Goal: Transaction & Acquisition: Purchase product/service

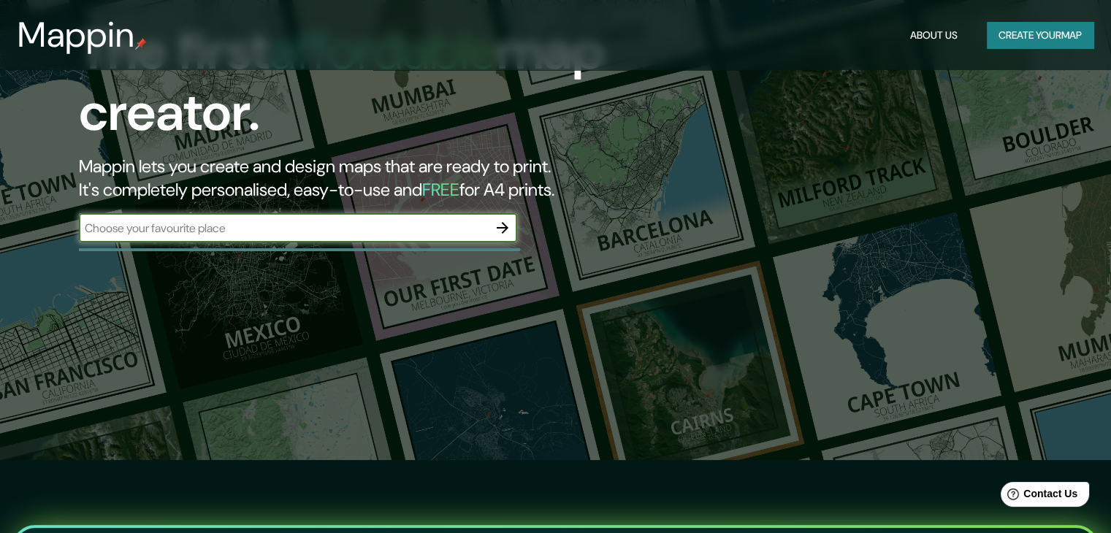
click at [420, 227] on input "text" at bounding box center [283, 228] width 409 height 17
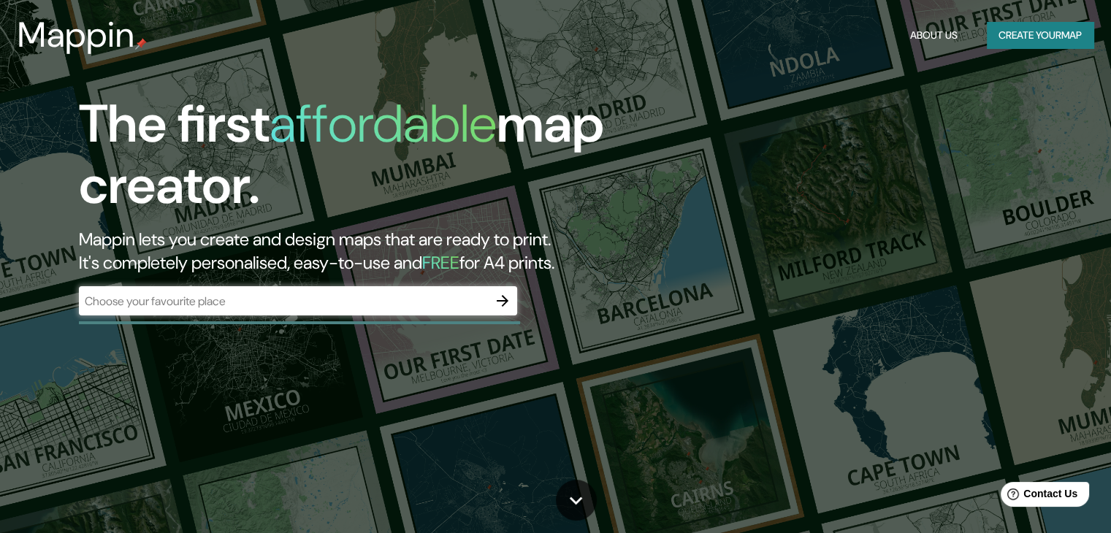
click at [918, 23] on button "About Us" at bounding box center [933, 35] width 59 height 27
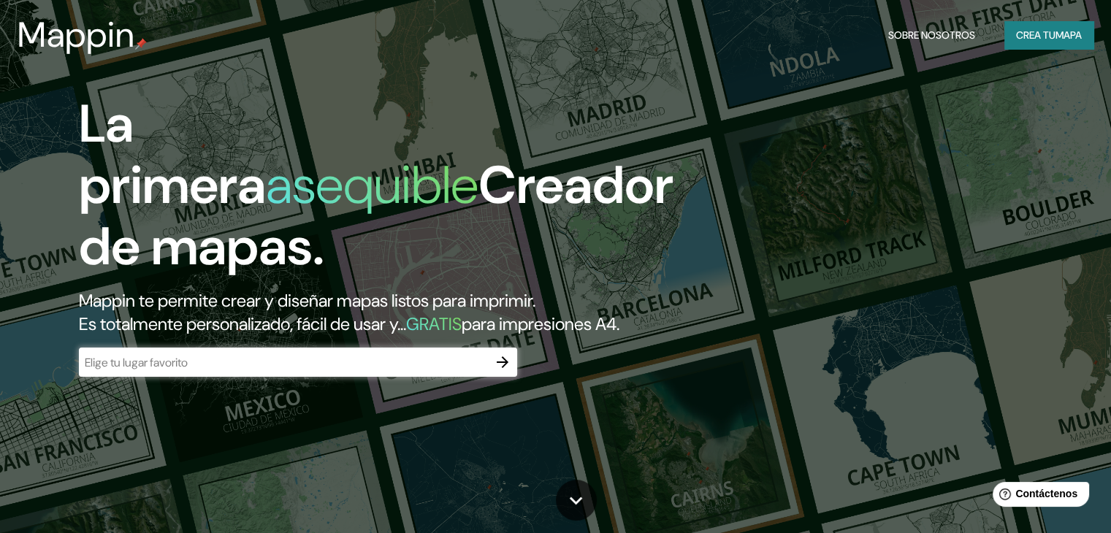
click at [900, 150] on div "La primera asequible Creador de mapas. Mappin te permite crear y diseñar mapas …" at bounding box center [555, 266] width 1111 height 533
click at [261, 371] on input "text" at bounding box center [283, 362] width 409 height 17
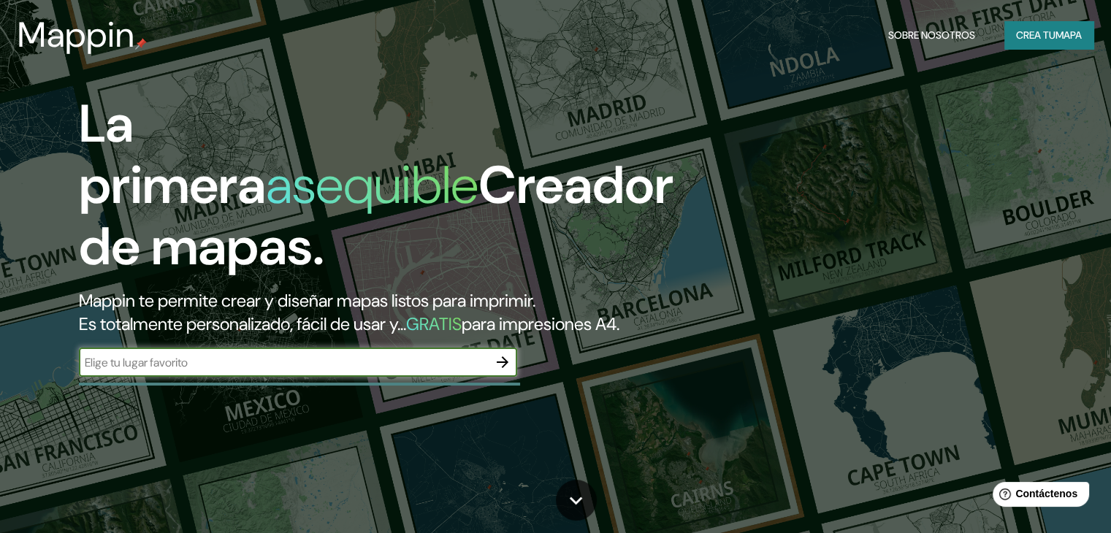
click at [462, 371] on input "text" at bounding box center [283, 362] width 409 height 17
type input "BOGOTA"
click at [500, 371] on icon "button" at bounding box center [503, 363] width 18 height 18
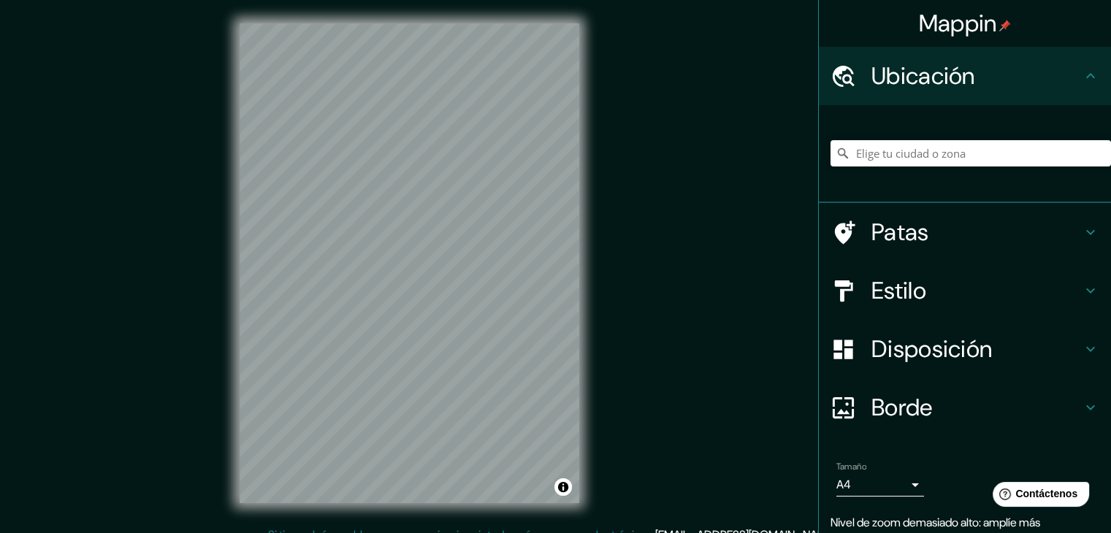
click at [901, 76] on font "Ubicación" at bounding box center [924, 76] width 104 height 31
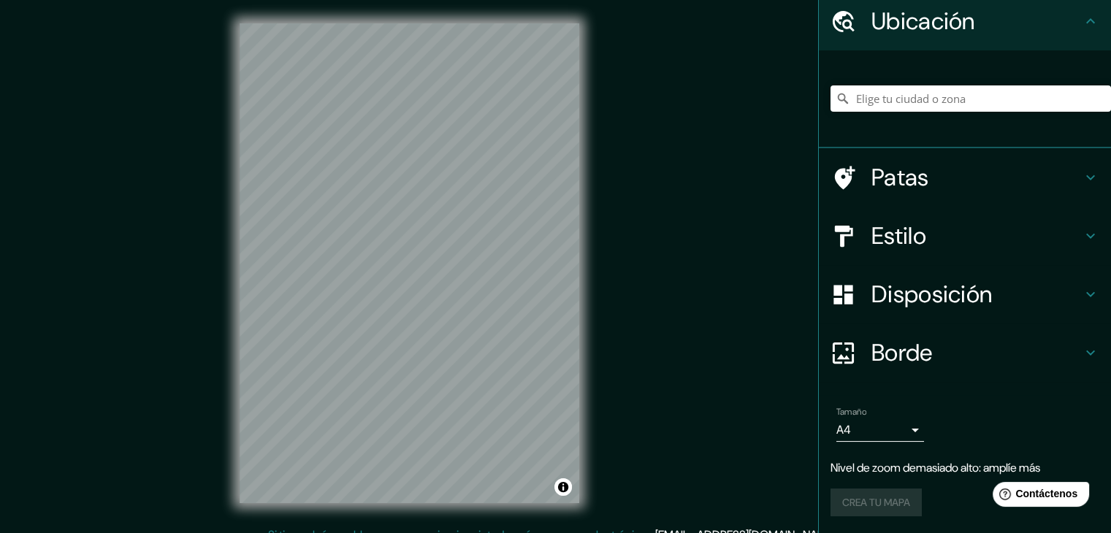
drag, startPoint x: 909, startPoint y: 134, endPoint x: 911, endPoint y: 99, distance: 35.1
click at [909, 134] on div at bounding box center [971, 98] width 281 height 73
click at [911, 97] on input "Elige tu ciudad o zona" at bounding box center [971, 98] width 281 height 26
click at [1082, 174] on icon at bounding box center [1091, 178] width 18 height 18
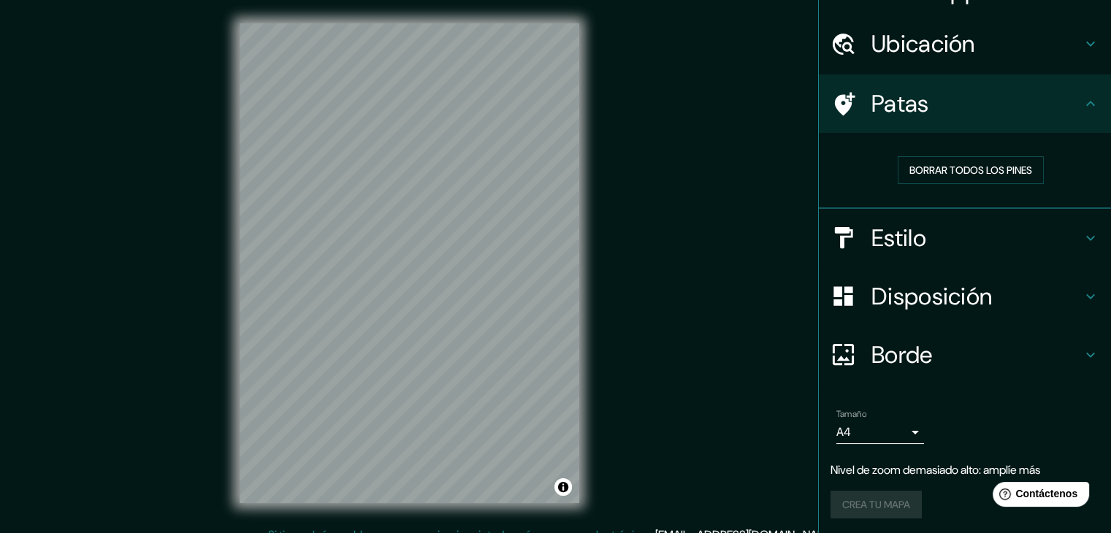
scroll to position [33, 0]
click at [1079, 174] on div "Borrar todos los pines" at bounding box center [970, 170] width 257 height 28
click at [1083, 103] on icon at bounding box center [1091, 103] width 18 height 18
click at [979, 37] on h4 "Ubicación" at bounding box center [977, 42] width 210 height 29
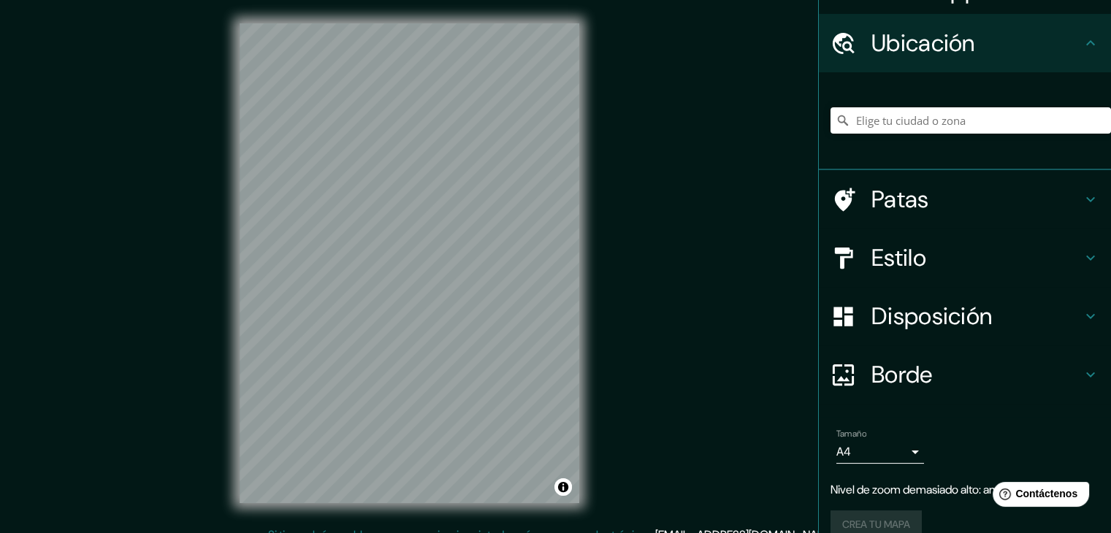
click at [923, 107] on div at bounding box center [971, 120] width 281 height 73
click at [924, 121] on input "Elige tu ciudad o zona" at bounding box center [971, 120] width 281 height 26
click at [961, 121] on input "[GEOGRAPHIC_DATA]" at bounding box center [971, 120] width 281 height 26
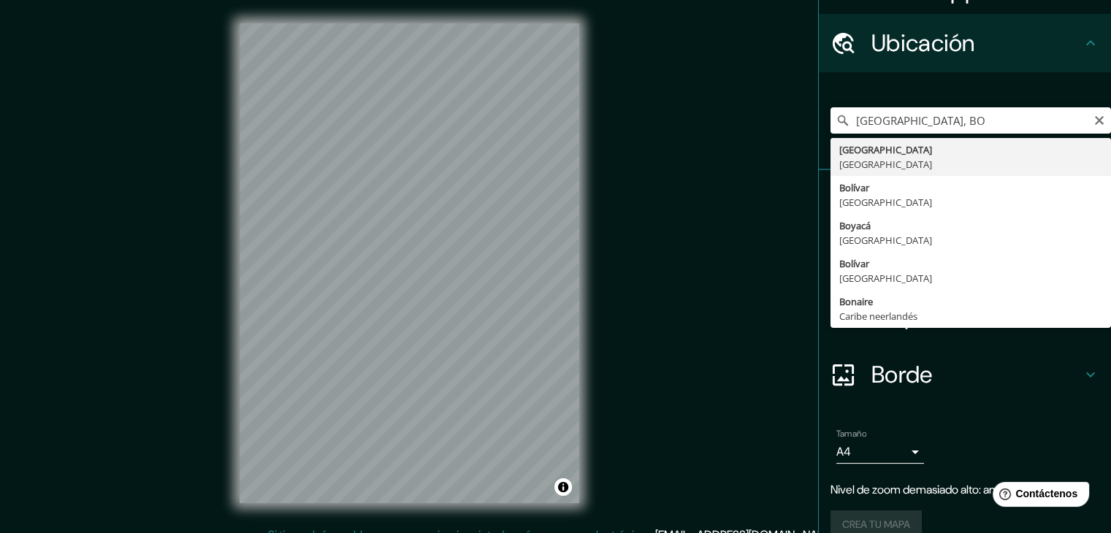
type input "[GEOGRAPHIC_DATA], [GEOGRAPHIC_DATA]"
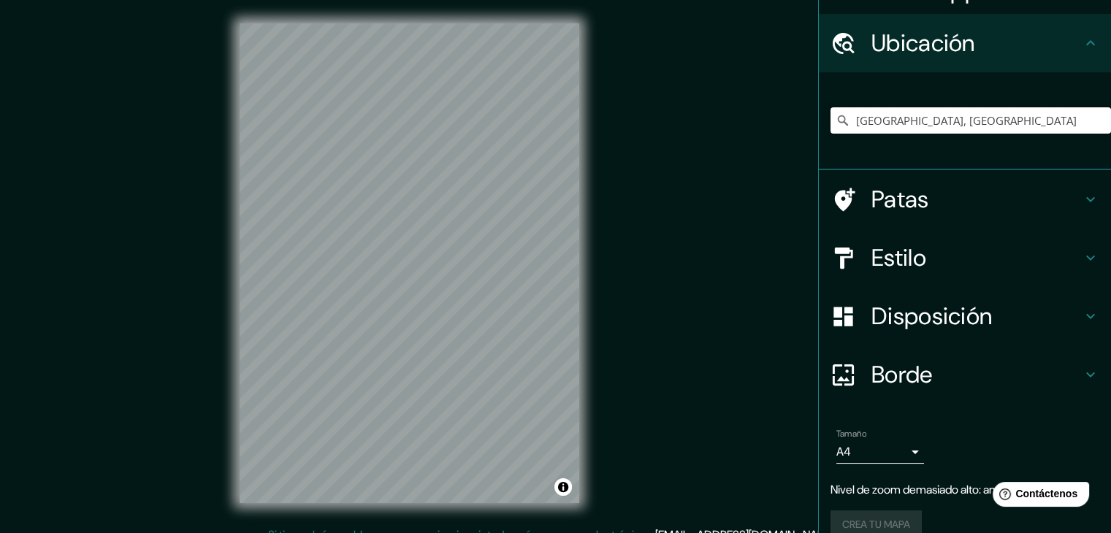
scroll to position [26, 0]
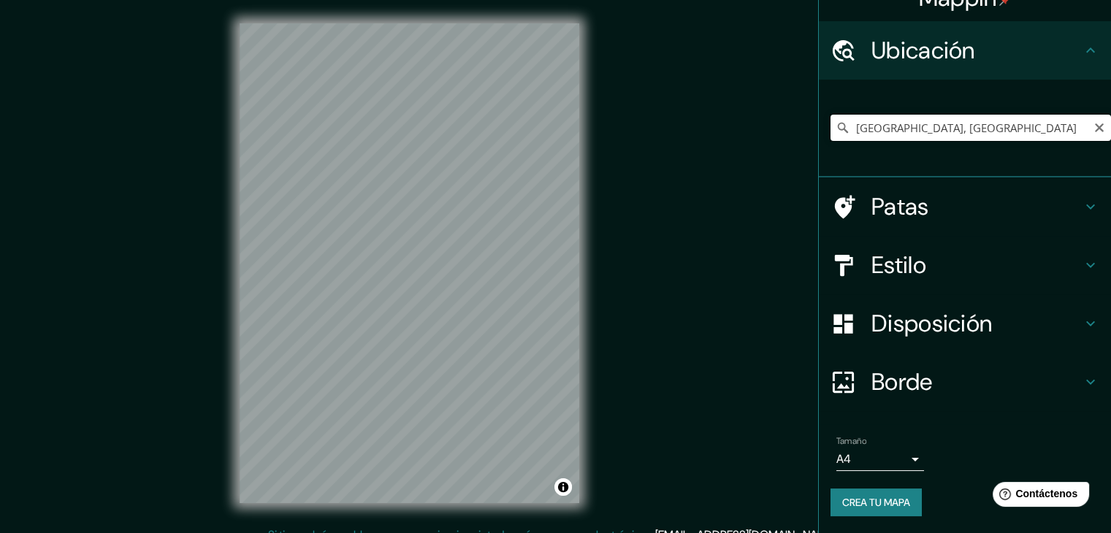
click at [942, 134] on input "[GEOGRAPHIC_DATA], [GEOGRAPHIC_DATA]" at bounding box center [971, 128] width 281 height 26
click at [1082, 199] on icon at bounding box center [1091, 207] width 18 height 18
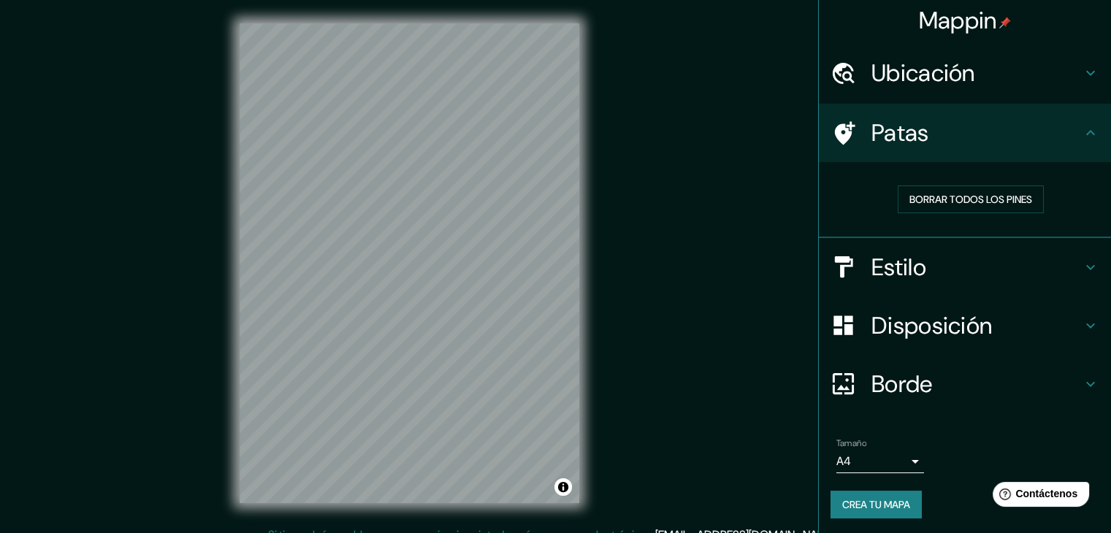
scroll to position [4, 0]
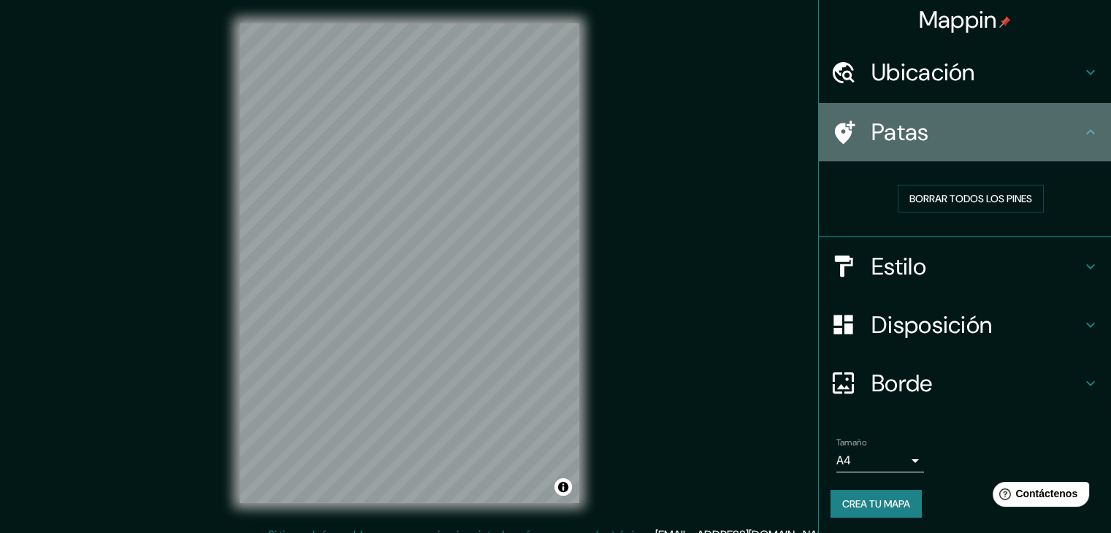
click at [1082, 135] on icon at bounding box center [1091, 132] width 18 height 18
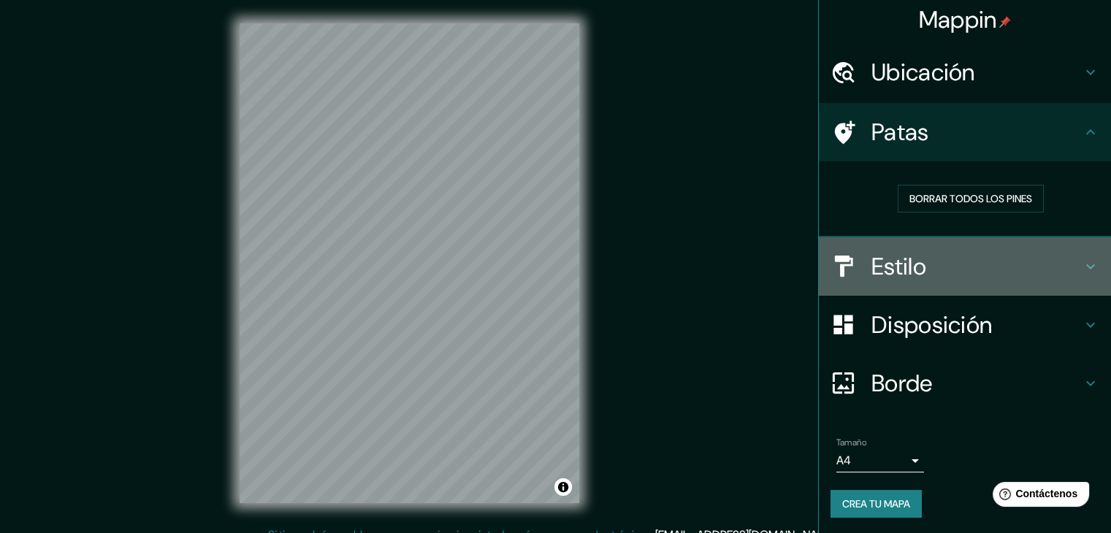
click at [1062, 270] on h4 "Estilo" at bounding box center [977, 266] width 210 height 29
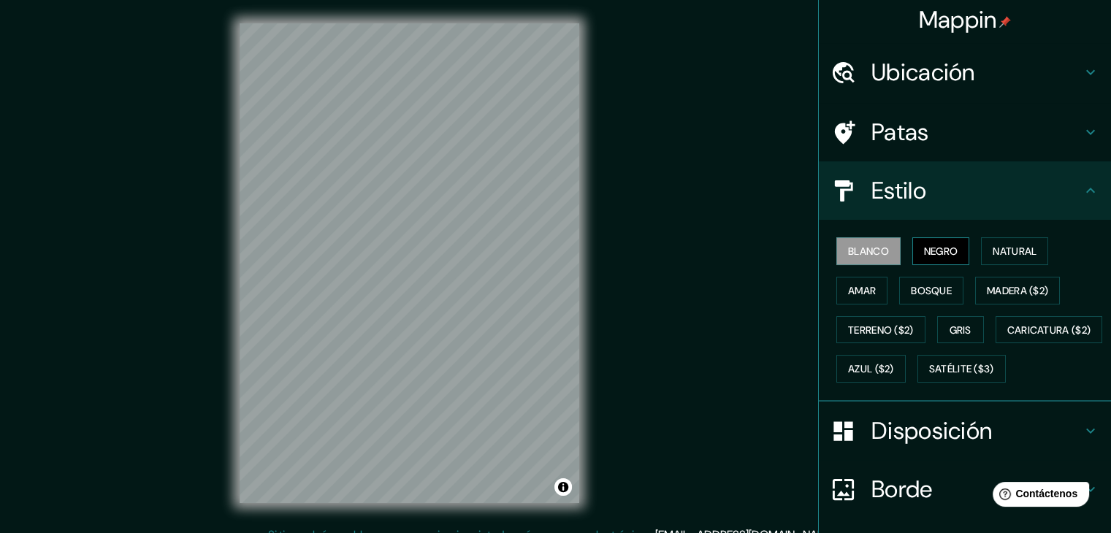
click at [940, 252] on font "Negro" at bounding box center [941, 251] width 34 height 13
click at [941, 246] on font "Negro" at bounding box center [941, 251] width 34 height 13
click at [875, 249] on font "Blanco" at bounding box center [868, 251] width 41 height 13
click at [997, 249] on font "Natural" at bounding box center [1015, 251] width 44 height 13
click at [993, 249] on font "Natural" at bounding box center [1015, 251] width 44 height 13
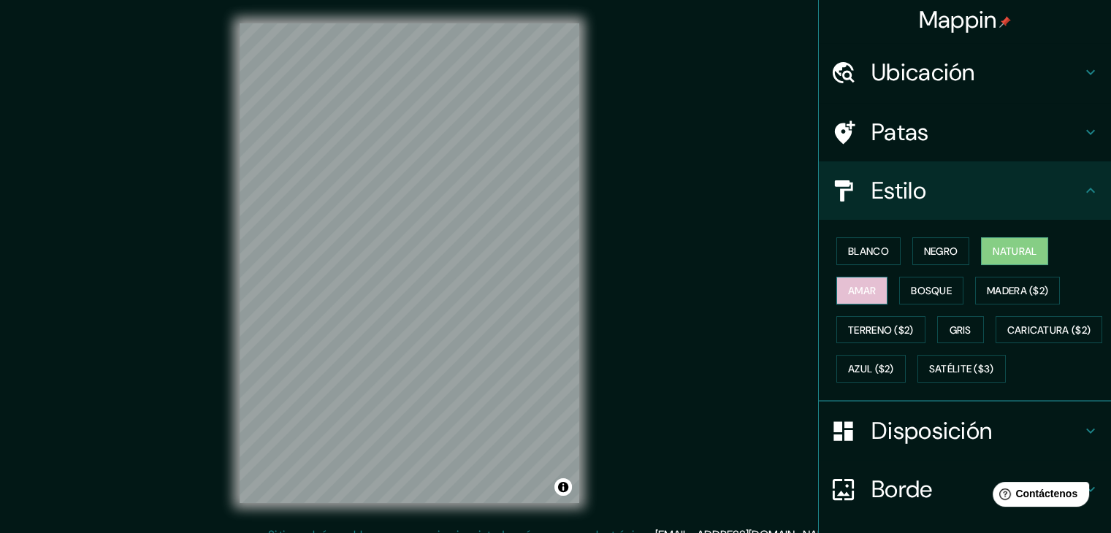
click at [860, 292] on font "Amar" at bounding box center [862, 290] width 28 height 13
click at [932, 285] on font "Bosque" at bounding box center [931, 290] width 41 height 13
click at [1008, 249] on font "Natural" at bounding box center [1015, 251] width 44 height 13
click at [933, 249] on font "Negro" at bounding box center [941, 251] width 34 height 13
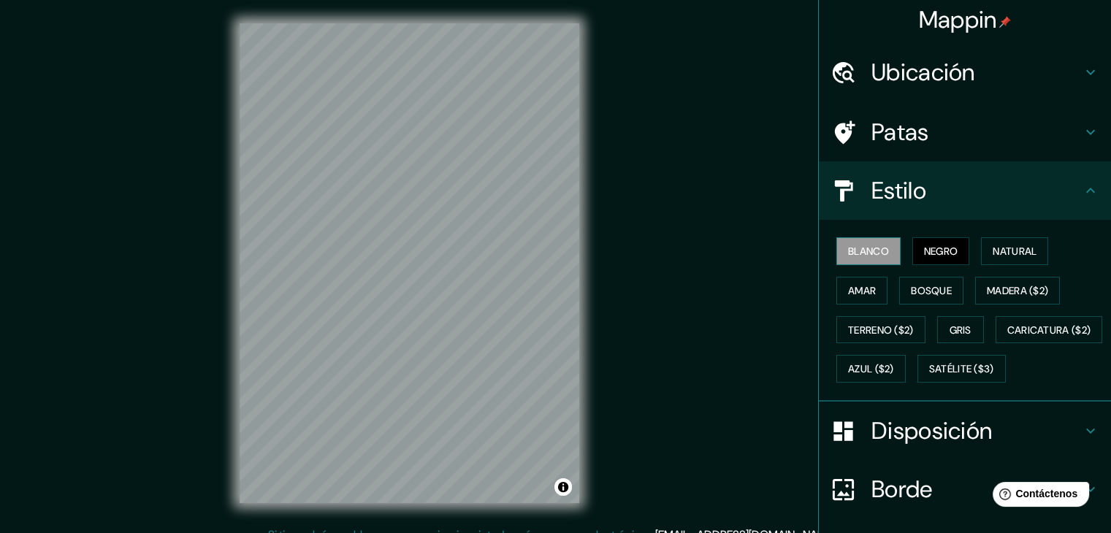
click at [883, 258] on button "Blanco" at bounding box center [869, 251] width 64 height 28
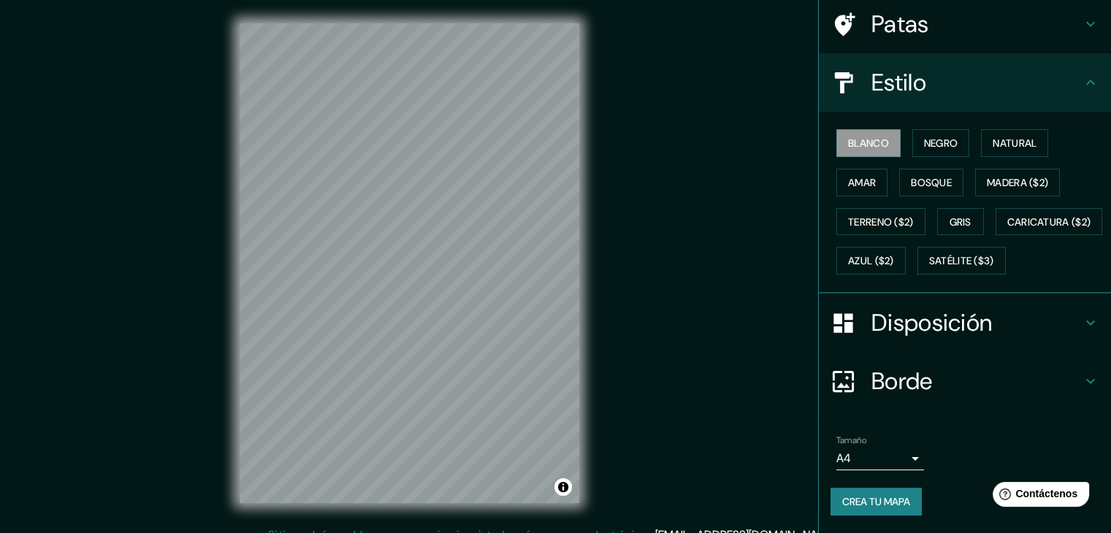
click at [1046, 321] on h4 "Disposición" at bounding box center [977, 322] width 210 height 29
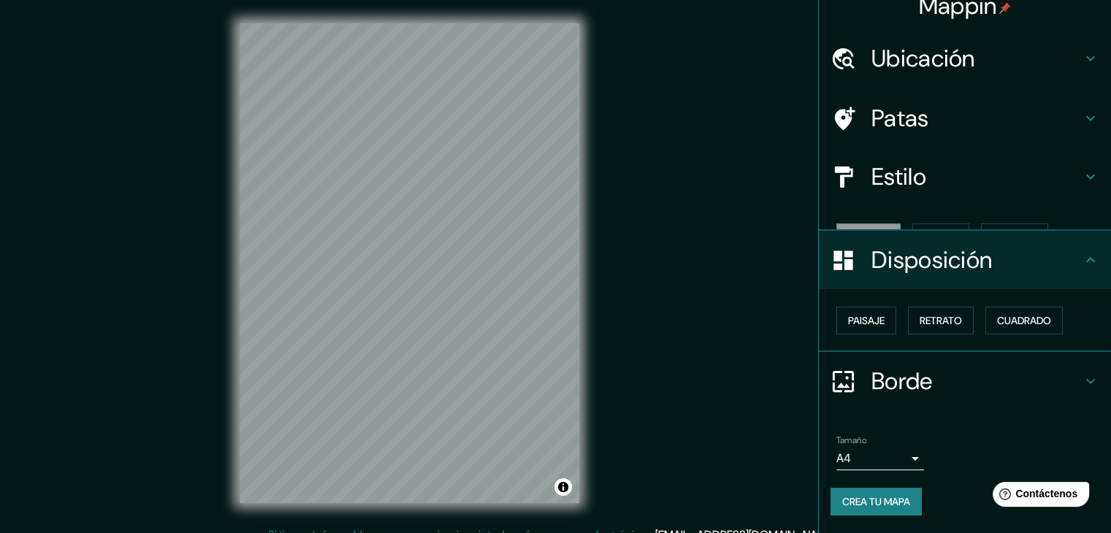
scroll to position [0, 0]
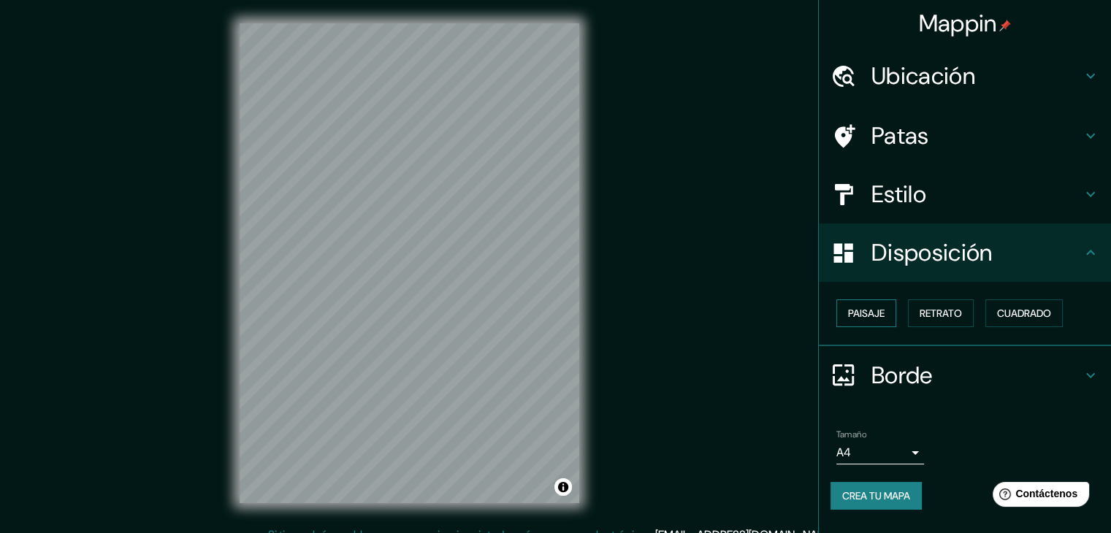
click at [876, 312] on font "Paisaje" at bounding box center [866, 313] width 37 height 13
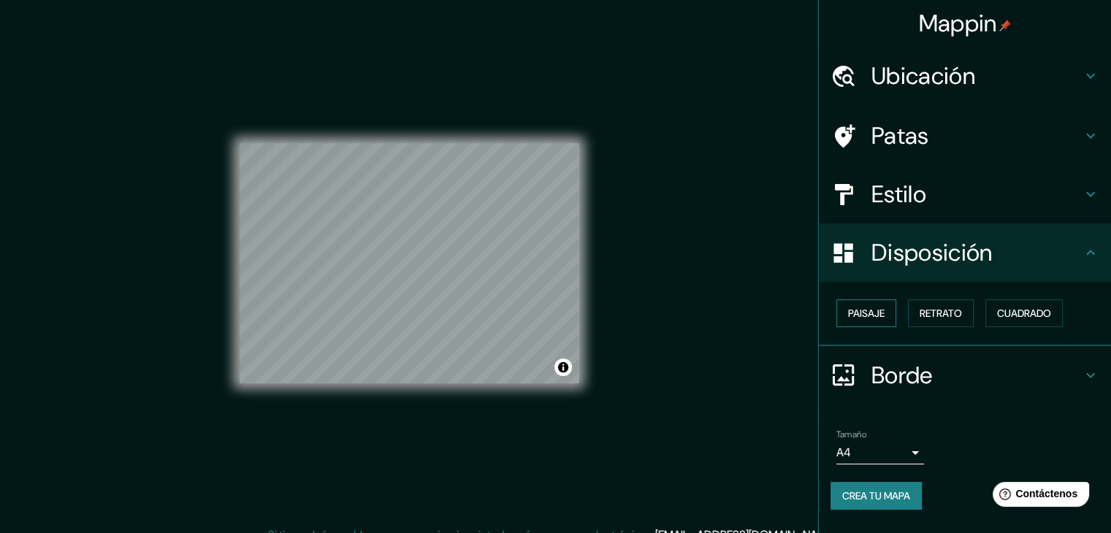
click at [876, 312] on font "Paisaje" at bounding box center [866, 313] width 37 height 13
click at [961, 314] on font "Retrato" at bounding box center [941, 313] width 42 height 13
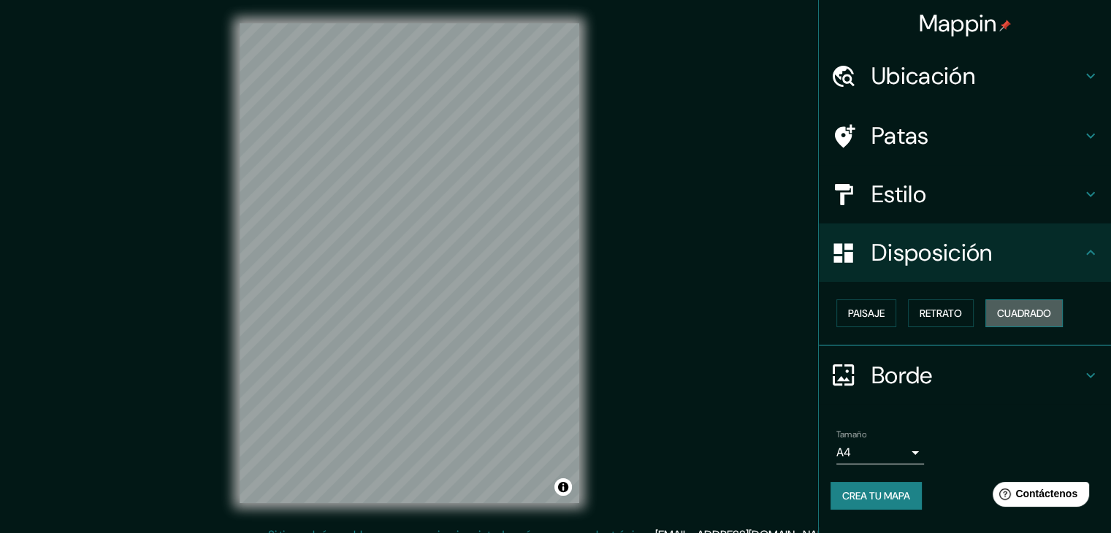
click at [1031, 313] on font "Cuadrado" at bounding box center [1024, 313] width 54 height 13
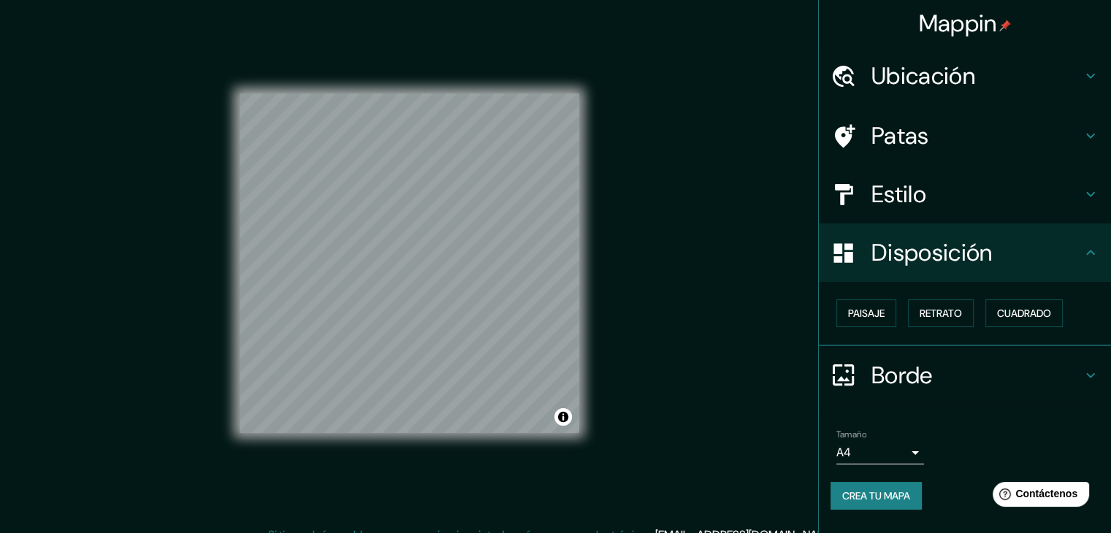
click at [903, 306] on div "Paisaje Retrato Cuadrado" at bounding box center [971, 313] width 281 height 39
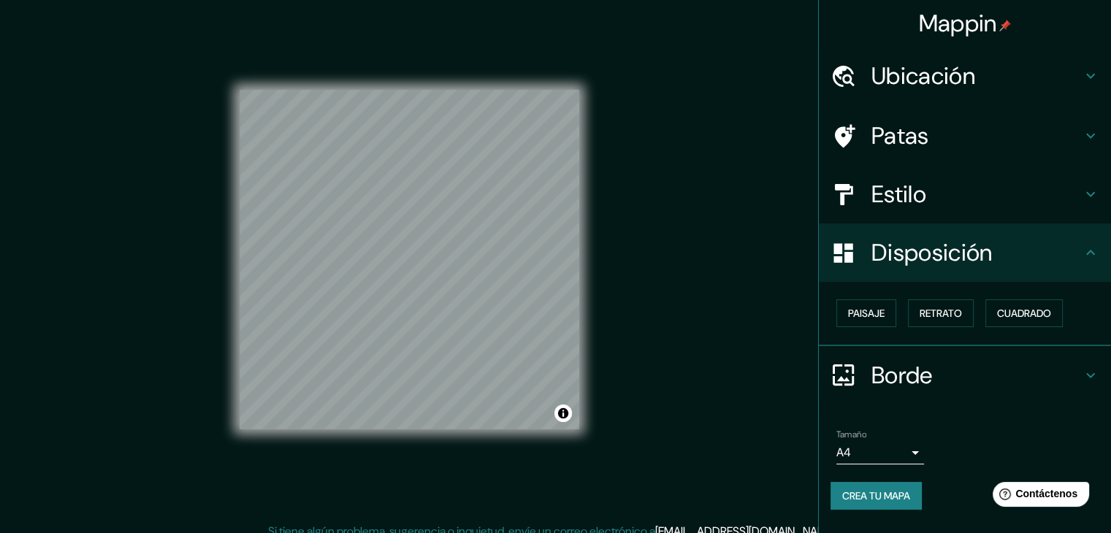
scroll to position [17, 0]
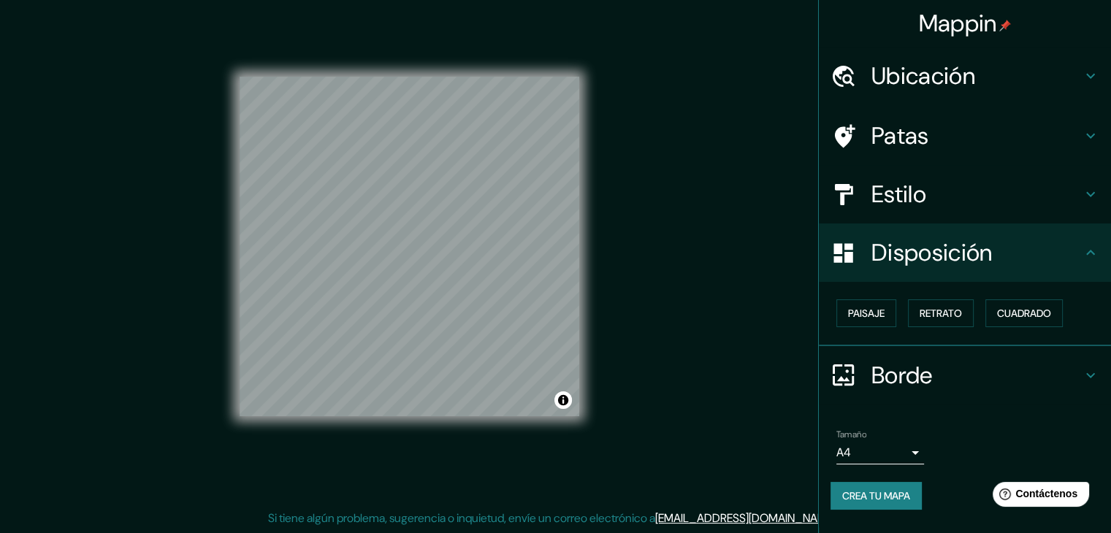
click at [910, 443] on body "Mappin Ubicación [GEOGRAPHIC_DATA], [GEOGRAPHIC_DATA] Patas Estilo Disposición …" at bounding box center [555, 249] width 1111 height 533
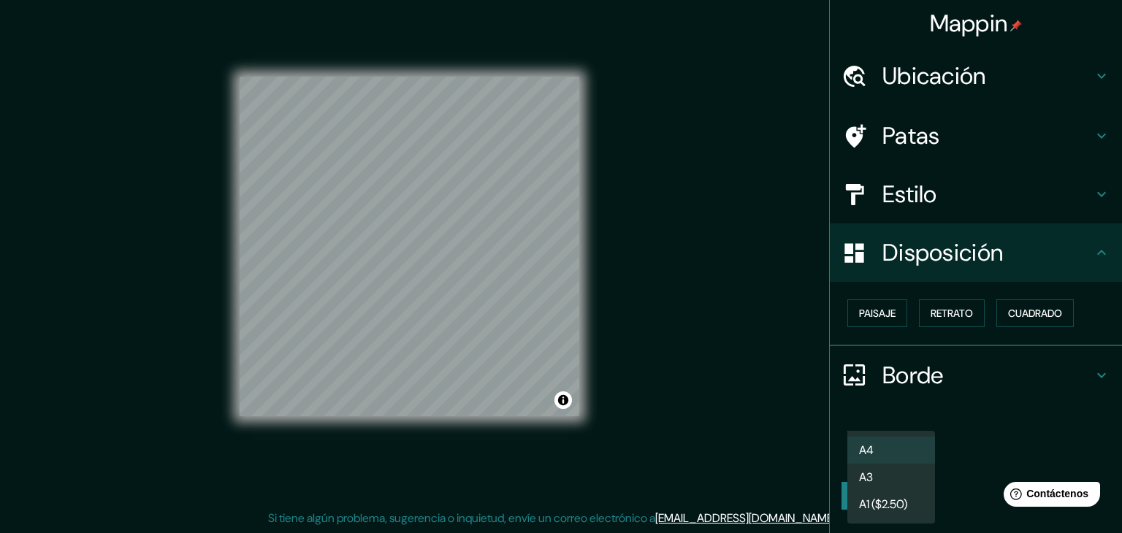
click at [913, 503] on li "A1 ($2.50)" at bounding box center [891, 504] width 88 height 27
click at [923, 449] on body "Mappin Ubicación [GEOGRAPHIC_DATA], [GEOGRAPHIC_DATA] Patas Estilo Disposición …" at bounding box center [561, 249] width 1122 height 533
click at [880, 451] on li "A4" at bounding box center [891, 450] width 88 height 27
type input "single"
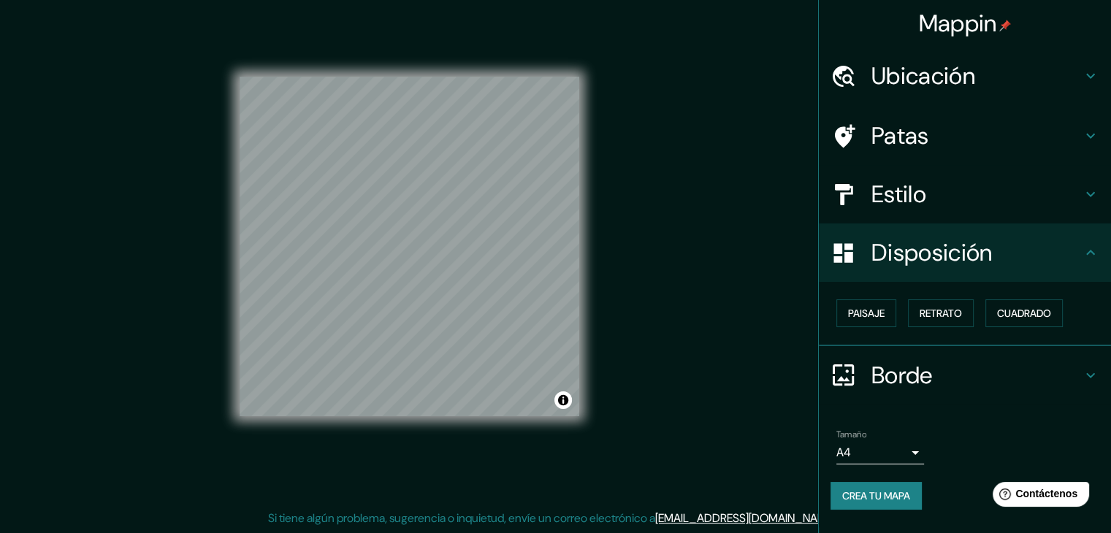
click at [885, 487] on font "Crea tu mapa" at bounding box center [876, 496] width 68 height 19
